Goal: Task Accomplishment & Management: Use online tool/utility

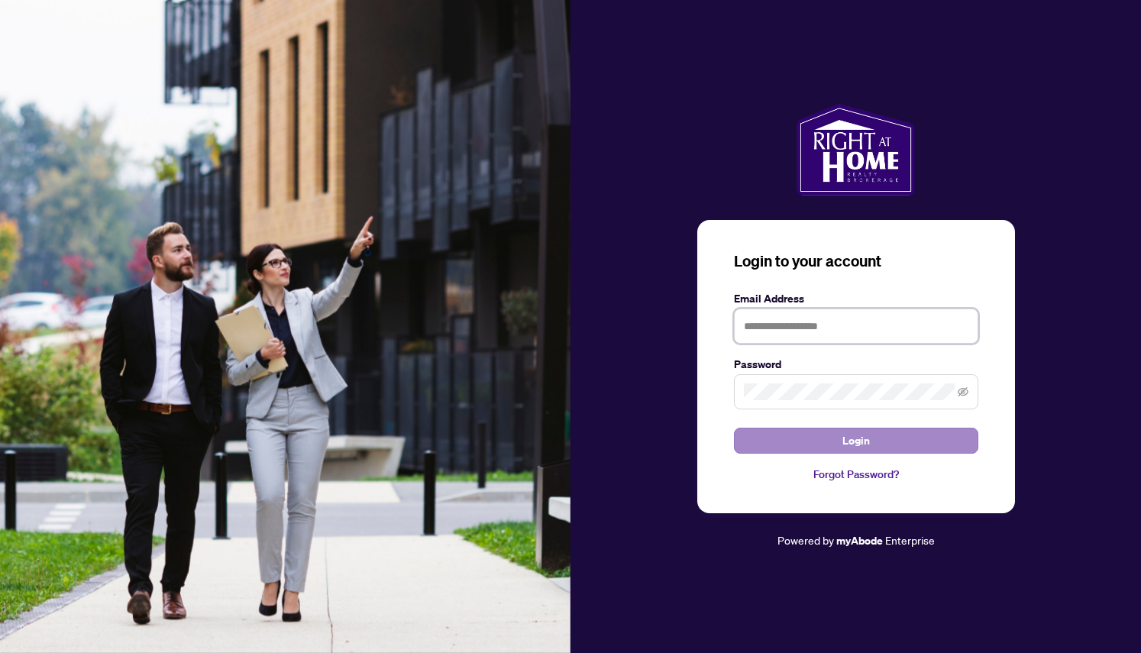
type input "**********"
click at [808, 440] on button "Login" at bounding box center [856, 441] width 244 height 26
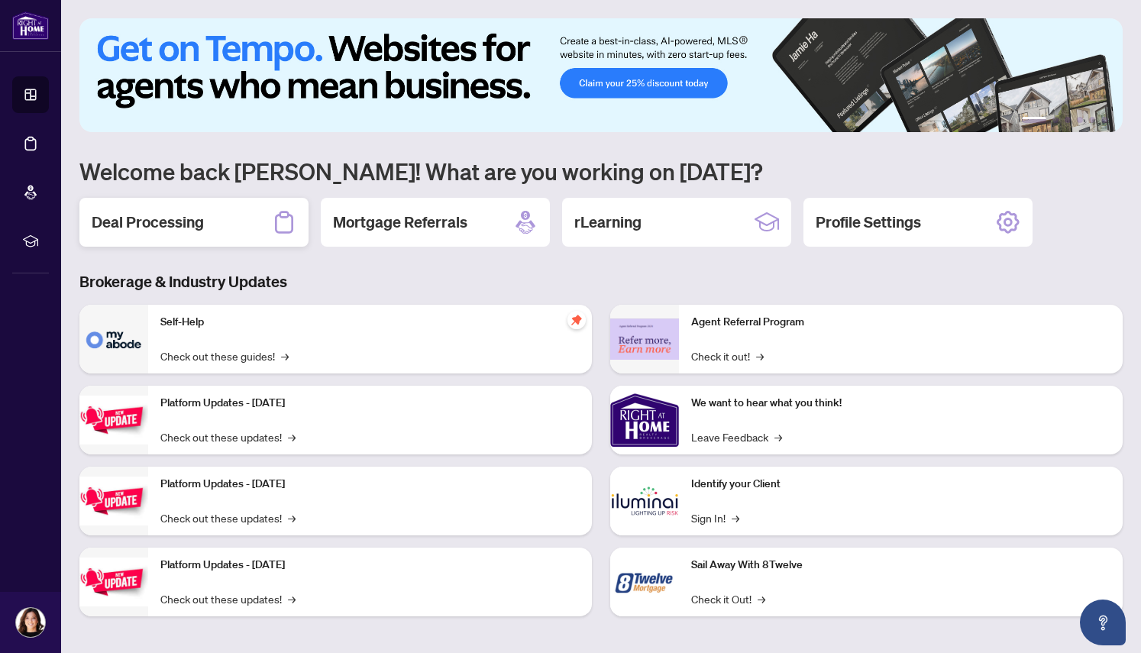
click at [169, 221] on h2 "Deal Processing" at bounding box center [148, 221] width 112 height 21
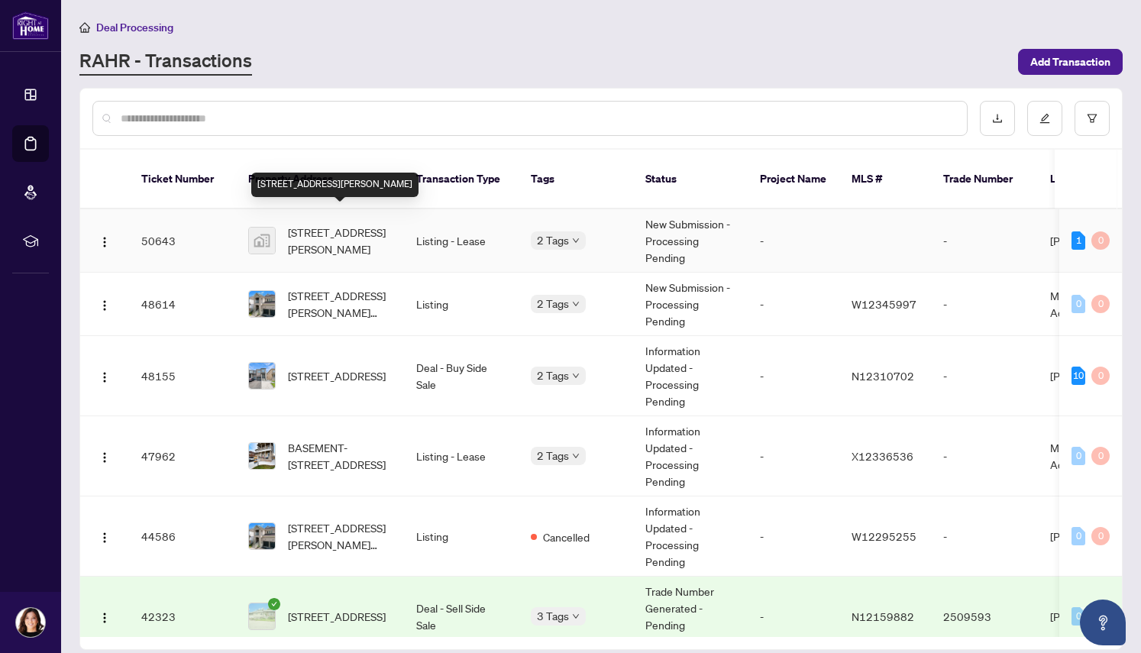
click at [321, 227] on span "[STREET_ADDRESS][PERSON_NAME]" at bounding box center [340, 241] width 104 height 34
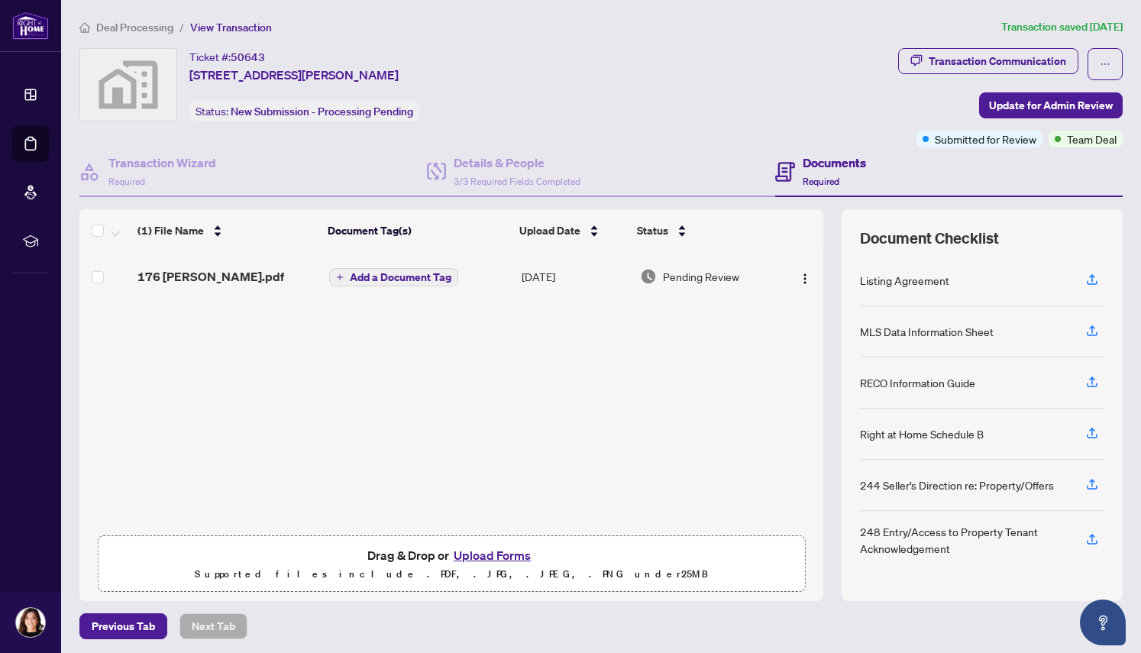
click at [500, 556] on button "Upload Forms" at bounding box center [492, 555] width 86 height 20
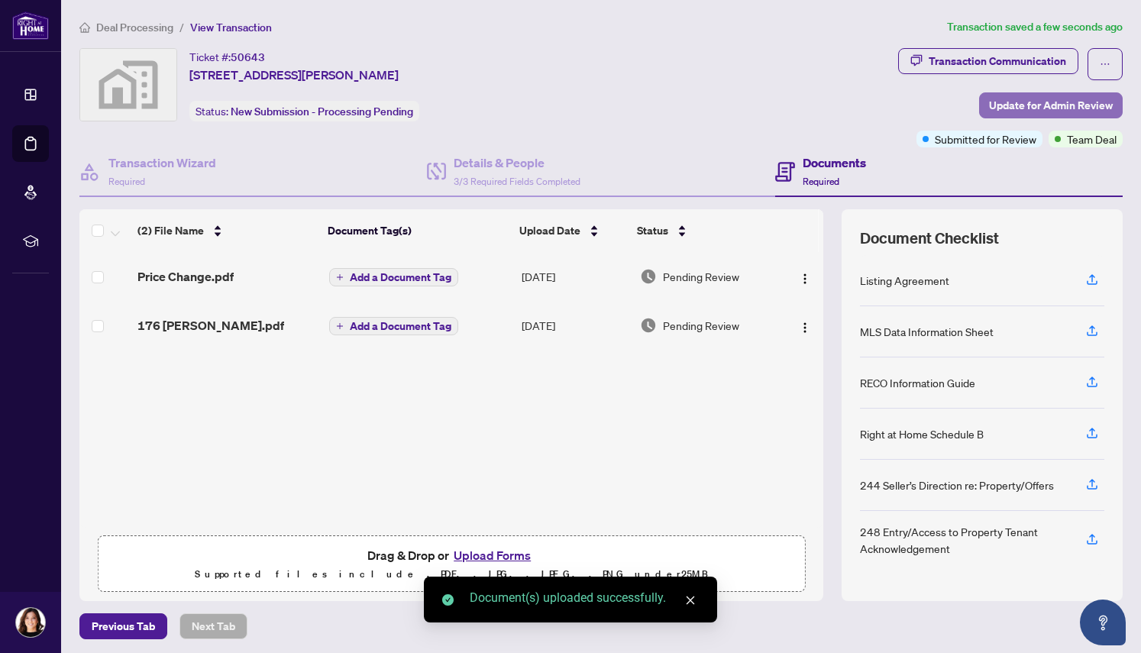
click at [1036, 104] on span "Update for Admin Review" at bounding box center [1051, 105] width 124 height 24
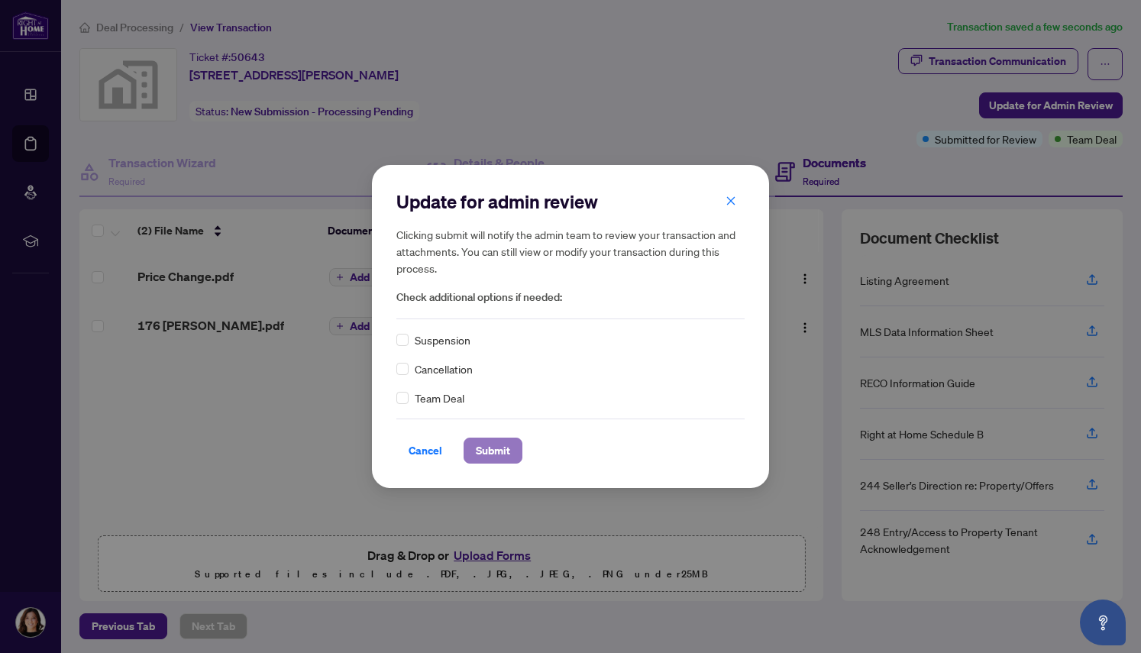
click at [489, 450] on span "Submit" at bounding box center [493, 450] width 34 height 24
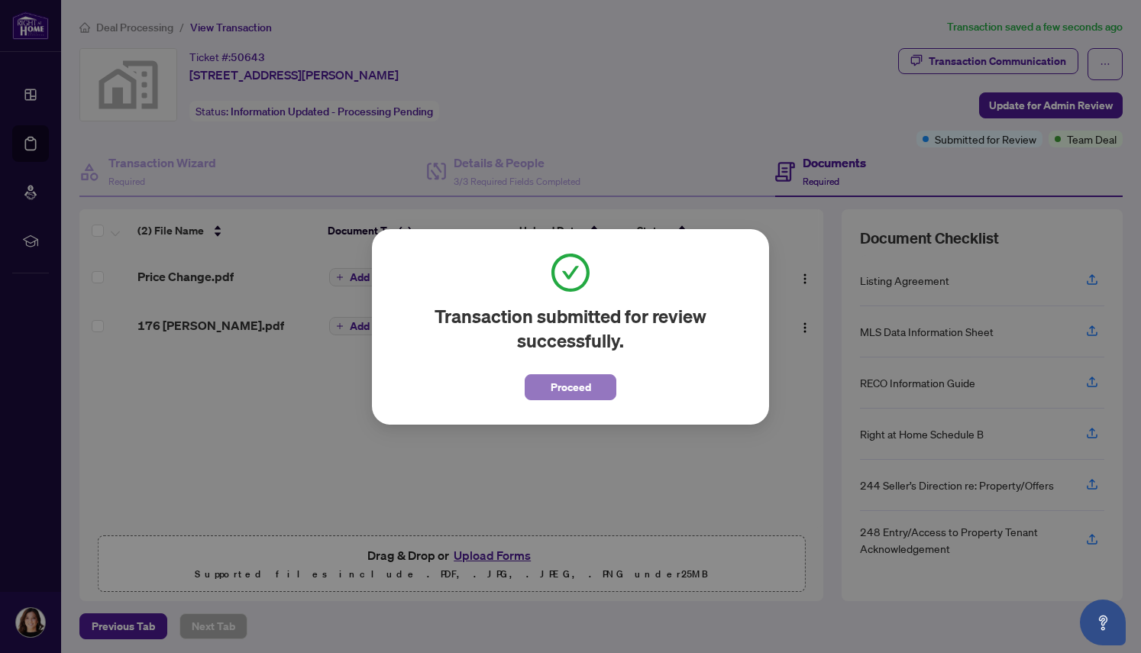
click at [562, 388] on span "Proceed" at bounding box center [570, 387] width 40 height 24
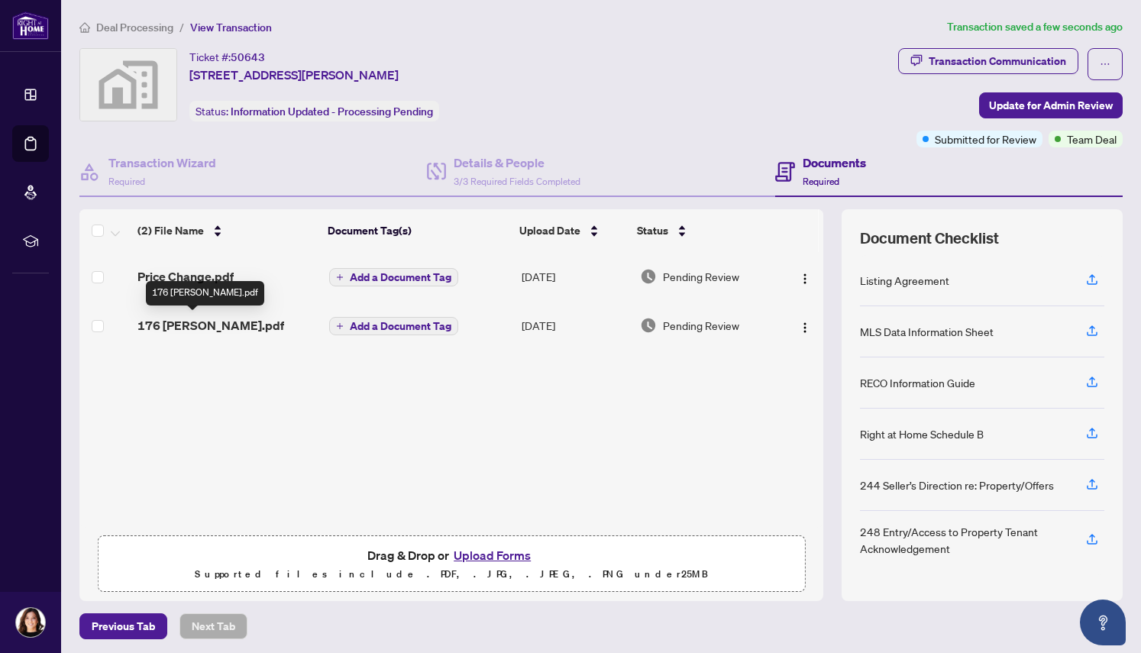
click at [244, 323] on span "176 [PERSON_NAME].pdf" at bounding box center [210, 325] width 147 height 18
